Goal: Information Seeking & Learning: Learn about a topic

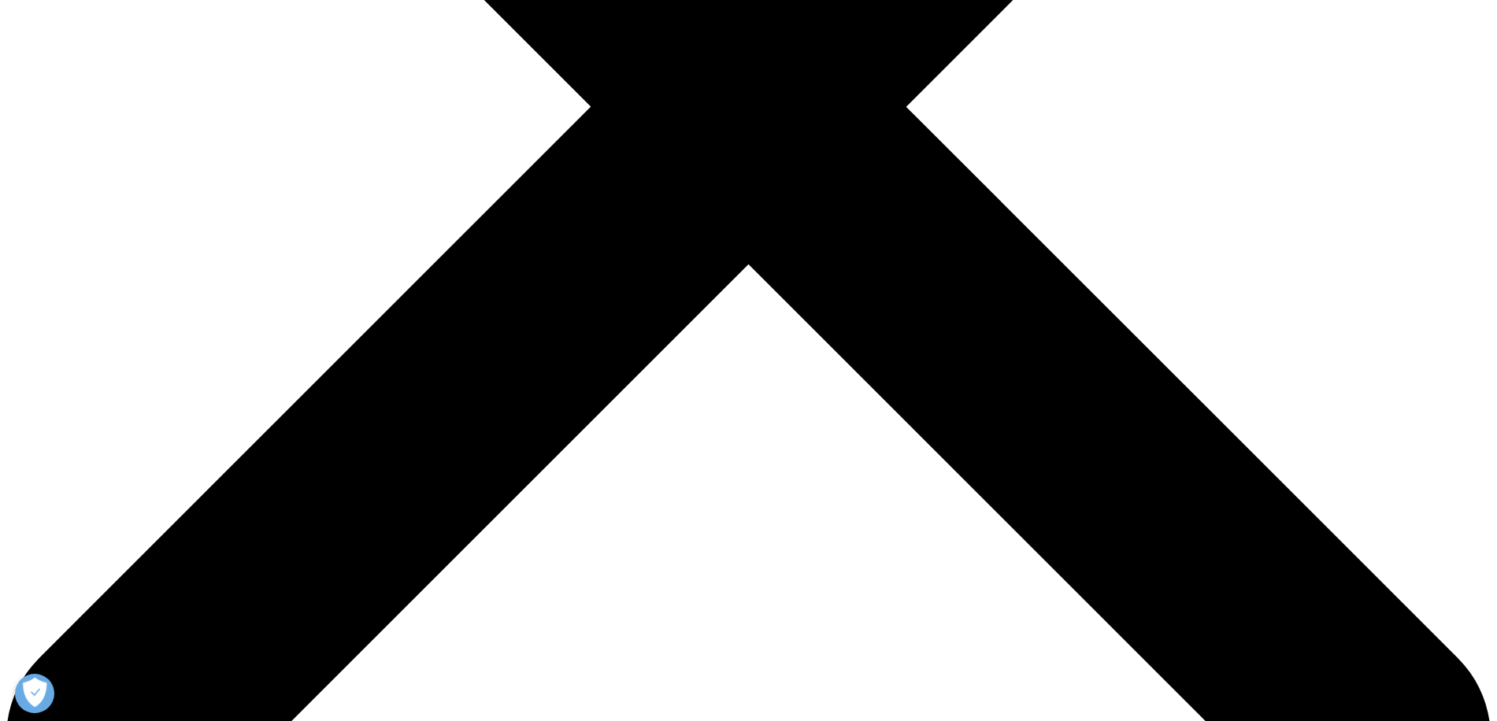
scroll to position [630, 0]
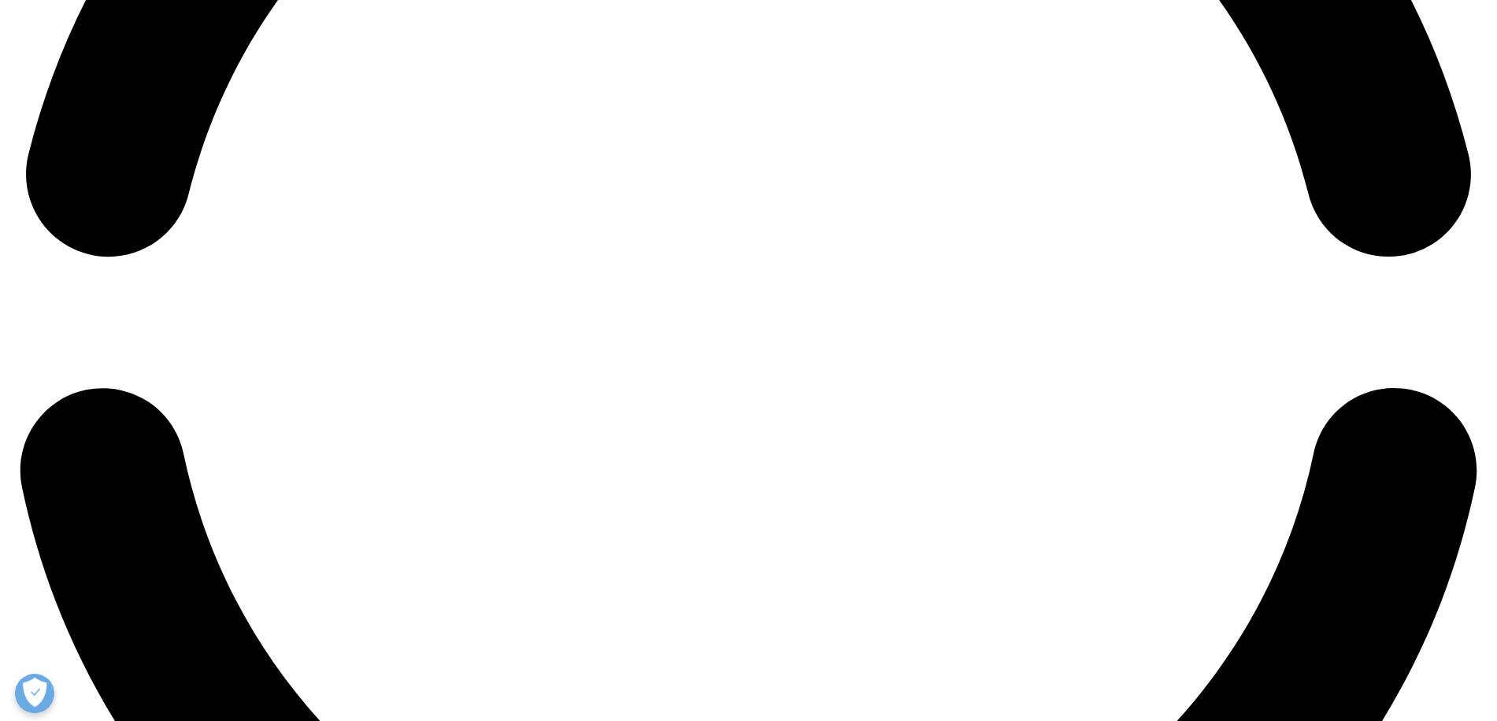
scroll to position [3391, 0]
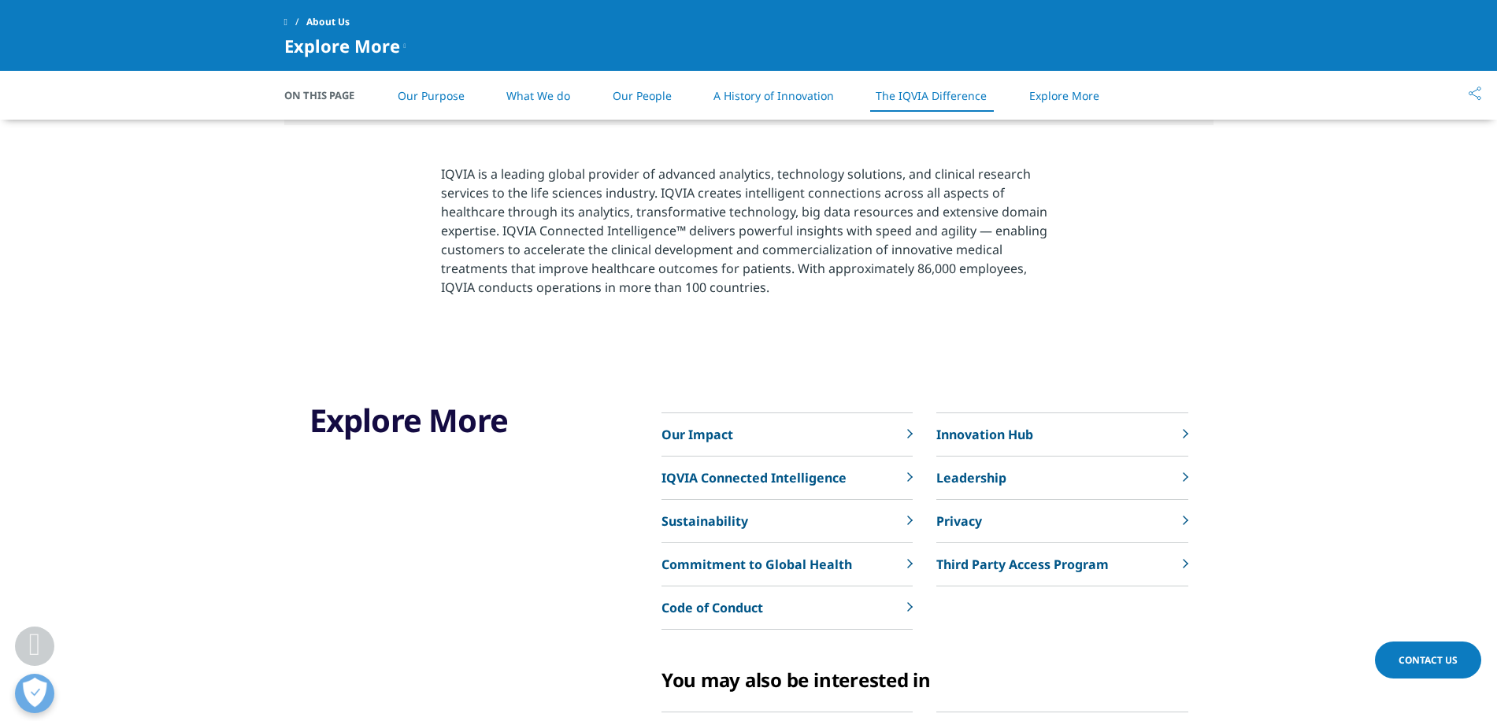
click at [1025, 438] on p "Innovation Hub" at bounding box center [984, 434] width 97 height 19
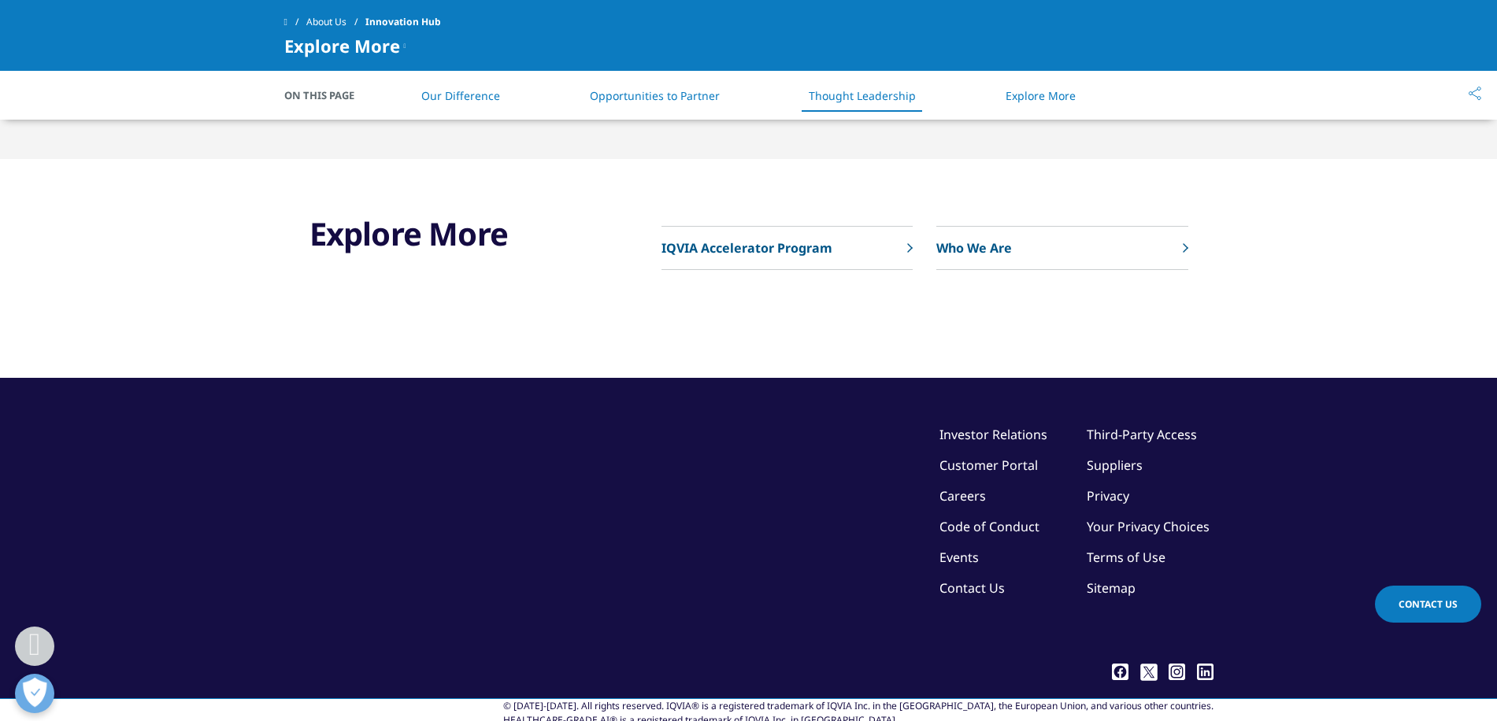
scroll to position [2520, 0]
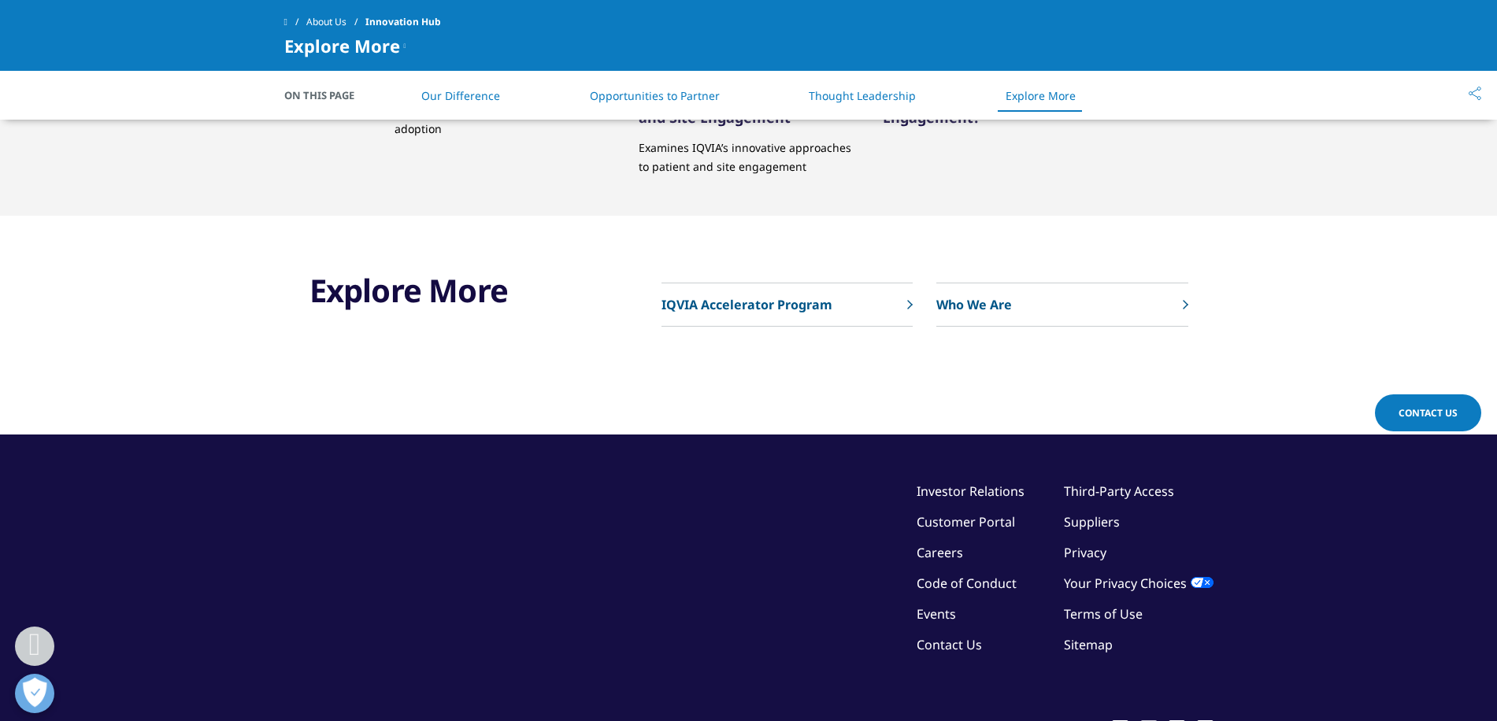
click at [1066, 306] on link "Who We Are" at bounding box center [1061, 304] width 251 height 43
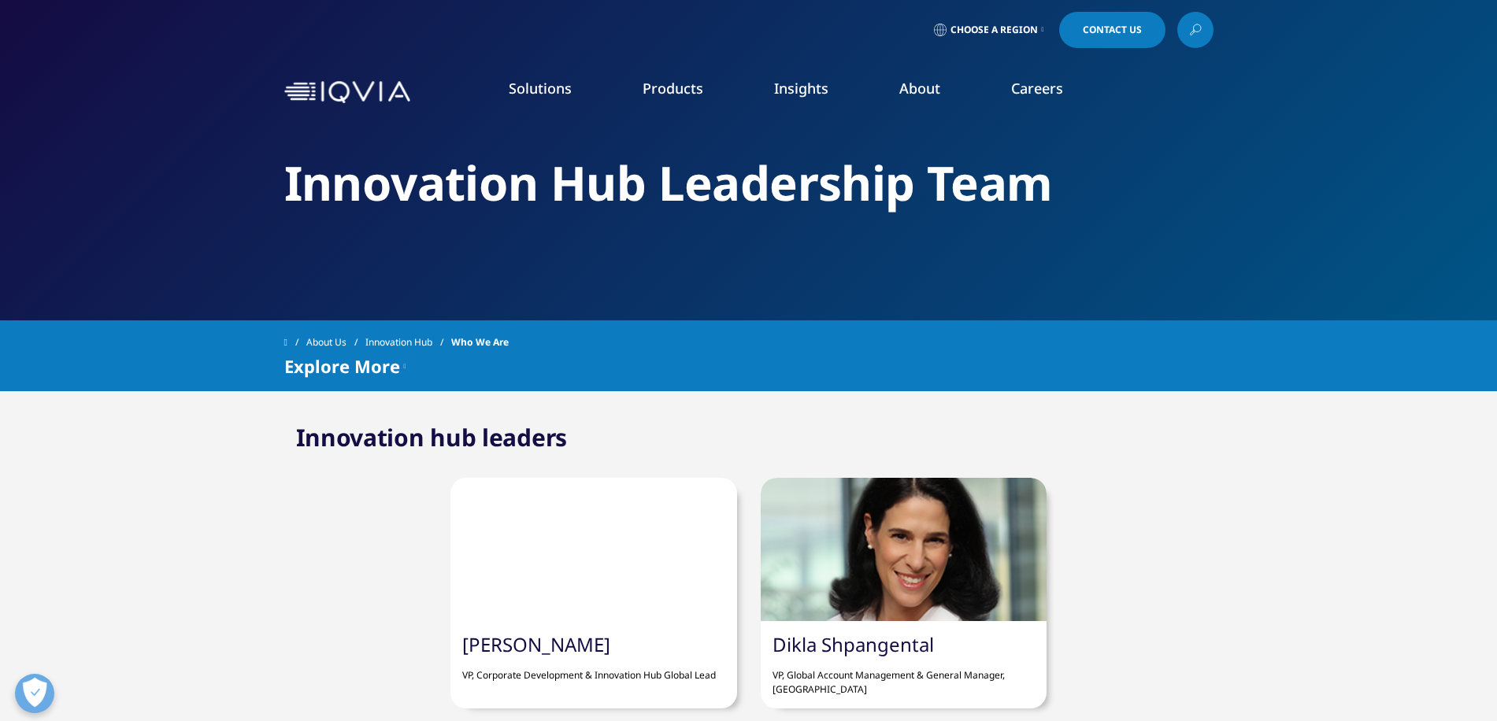
click at [461, 390] on link "Executive Team" at bounding box center [603, 391] width 358 height 17
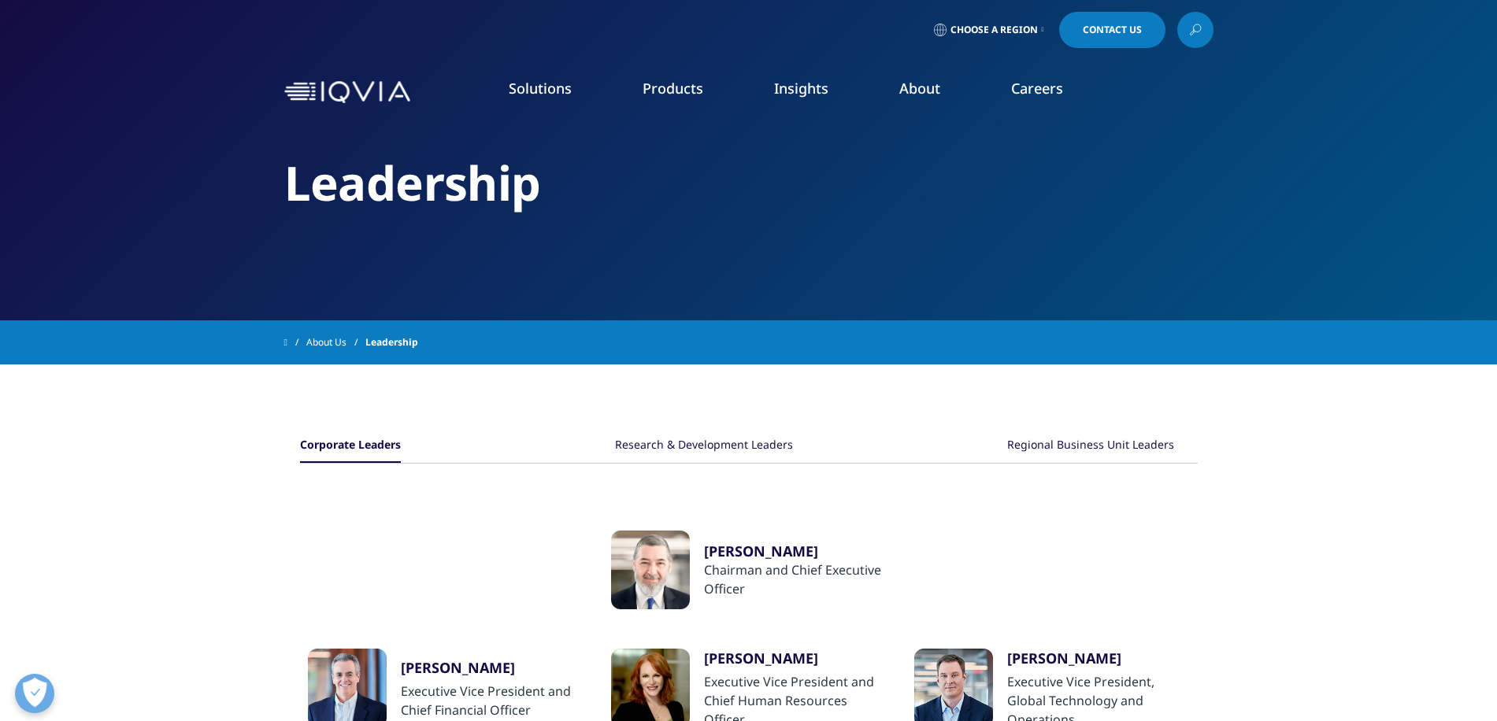
click at [1047, 450] on div "Regional Business Unit Leaders" at bounding box center [1090, 446] width 167 height 34
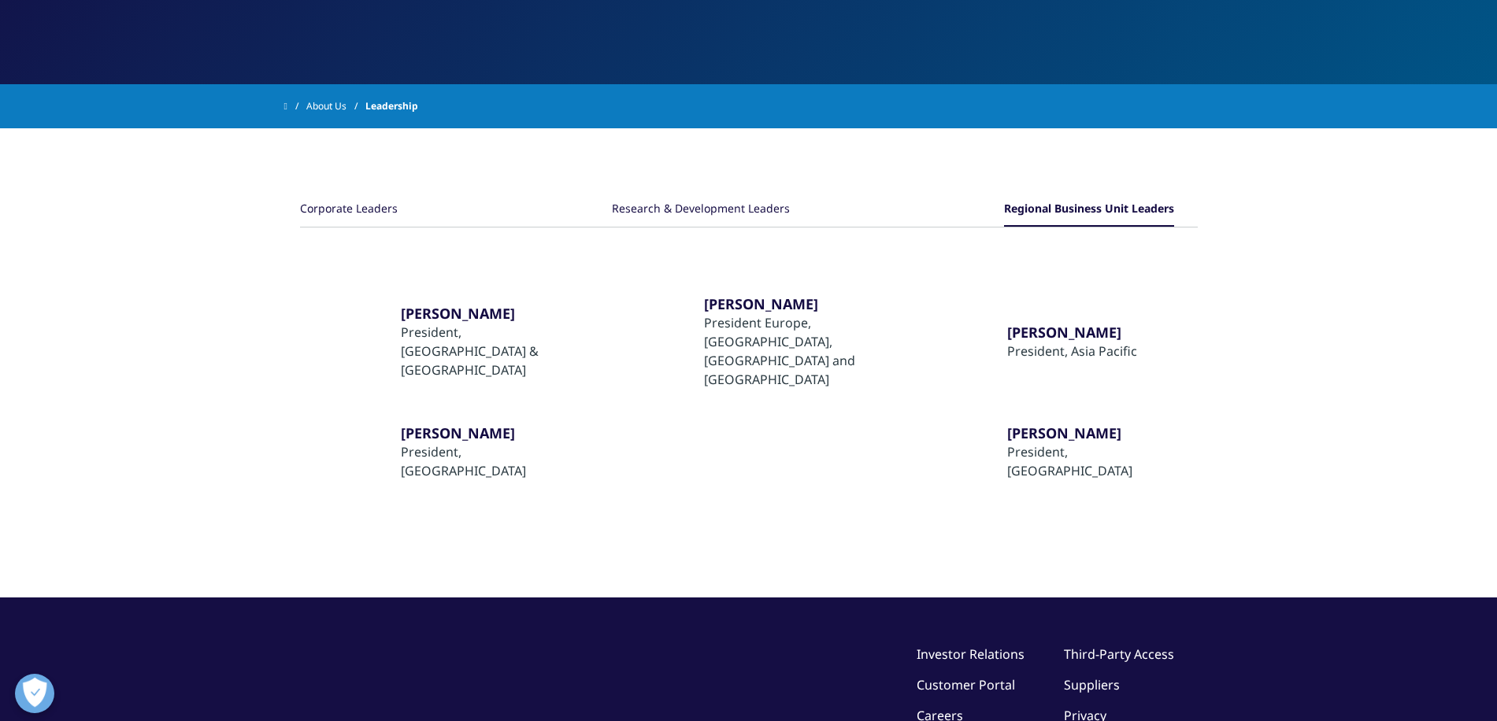
scroll to position [157, 0]
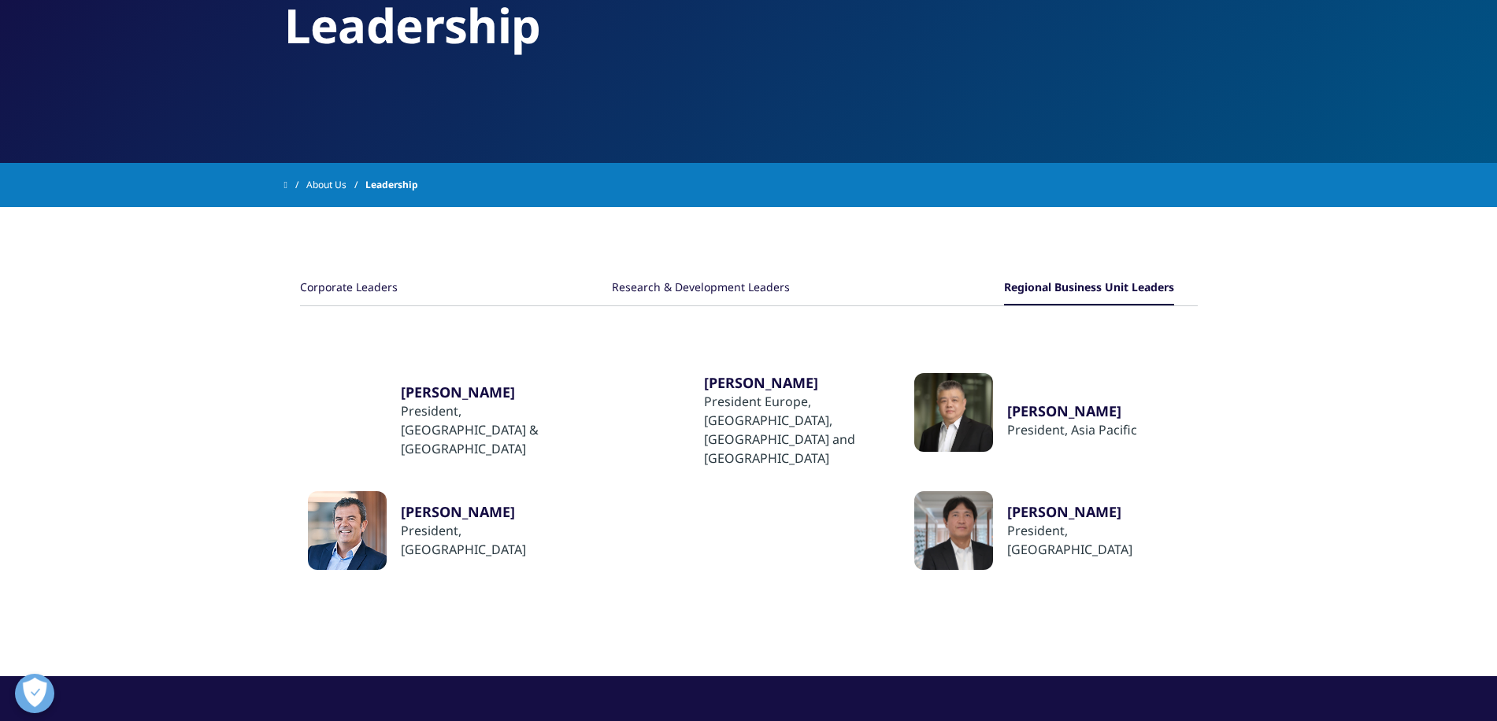
click at [695, 290] on div "Research & Development Leaders" at bounding box center [701, 289] width 178 height 34
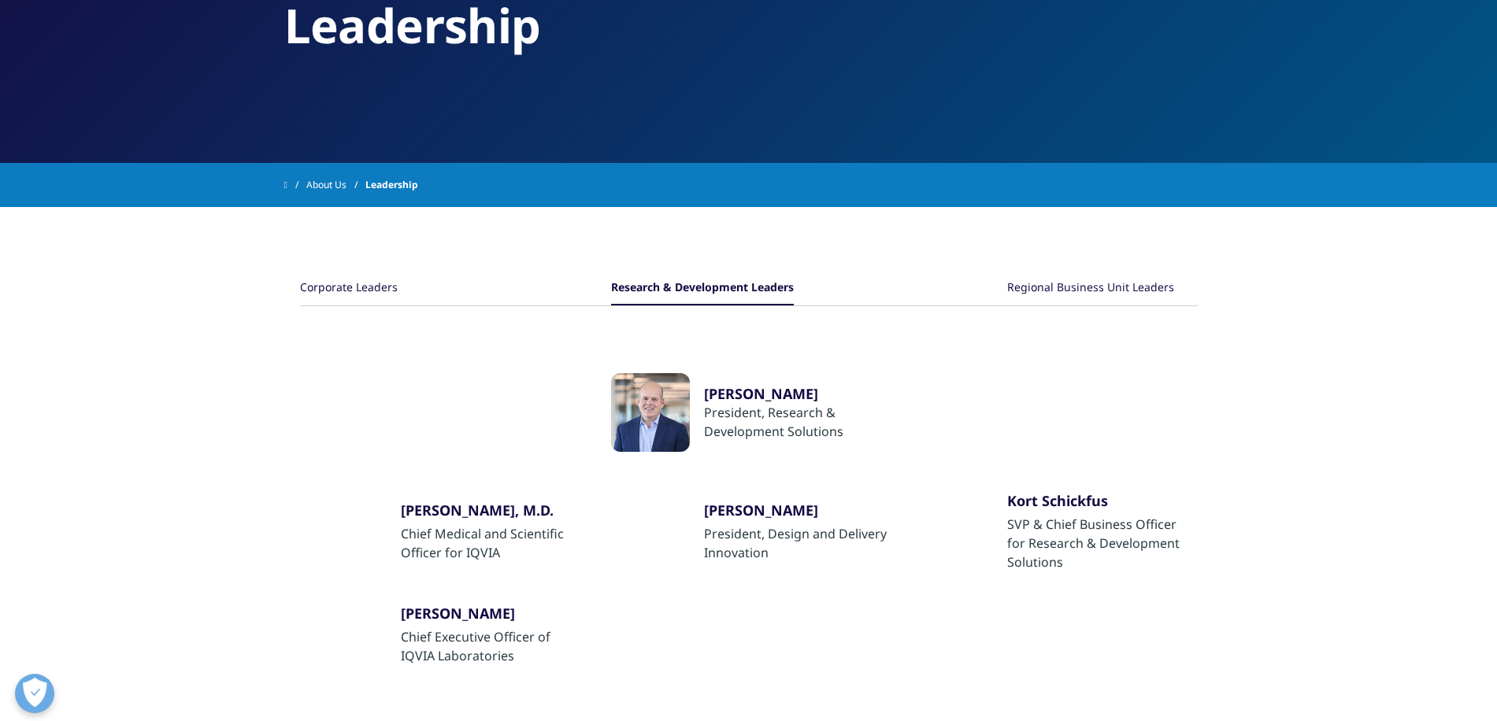
scroll to position [0, 0]
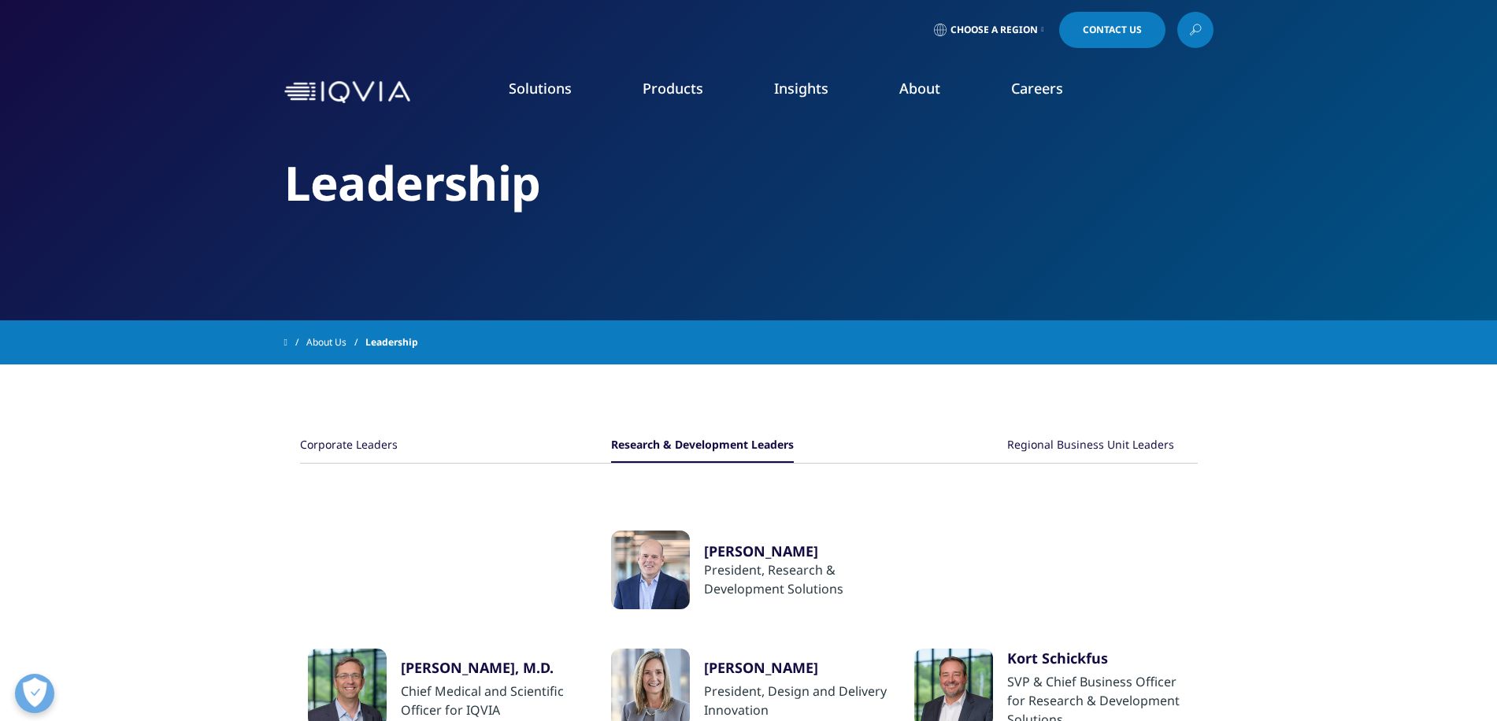
click at [795, 271] on link "Industry Analyst Reports" at bounding box center [961, 271] width 358 height 17
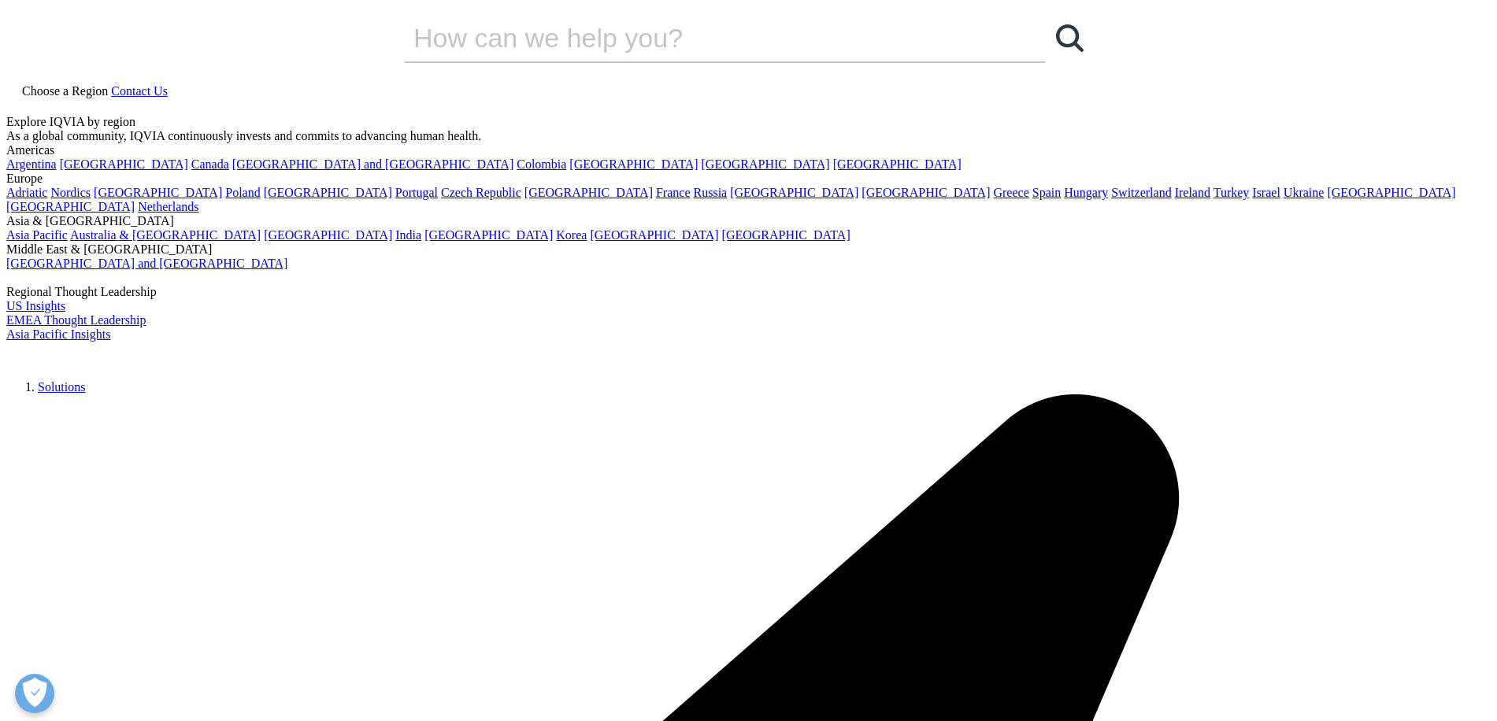
click at [132, 342] on img at bounding box center [69, 353] width 126 height 23
